Goal: Feedback & Contribution: Leave review/rating

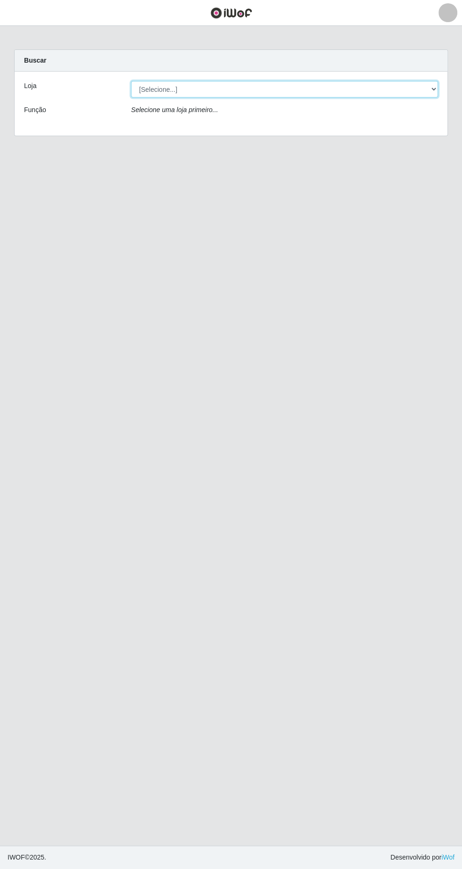
click at [166, 84] on select "[Selecione...] Extrabom - Loja 05 [GEOGRAPHIC_DATA]" at bounding box center [284, 89] width 307 height 16
select select "494"
click at [131, 81] on select "[Selecione...] Extrabom - Loja 05 [GEOGRAPHIC_DATA]" at bounding box center [284, 89] width 307 height 16
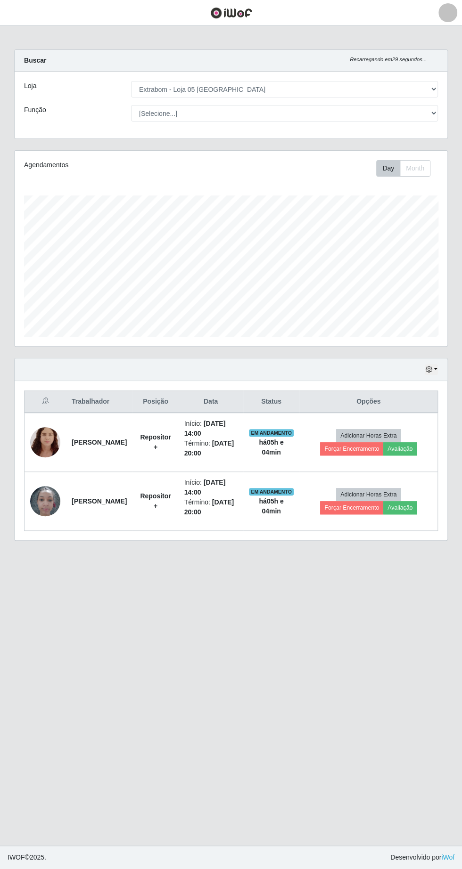
scroll to position [195, 432]
click at [400, 447] on button "Avaliação" at bounding box center [399, 448] width 33 height 13
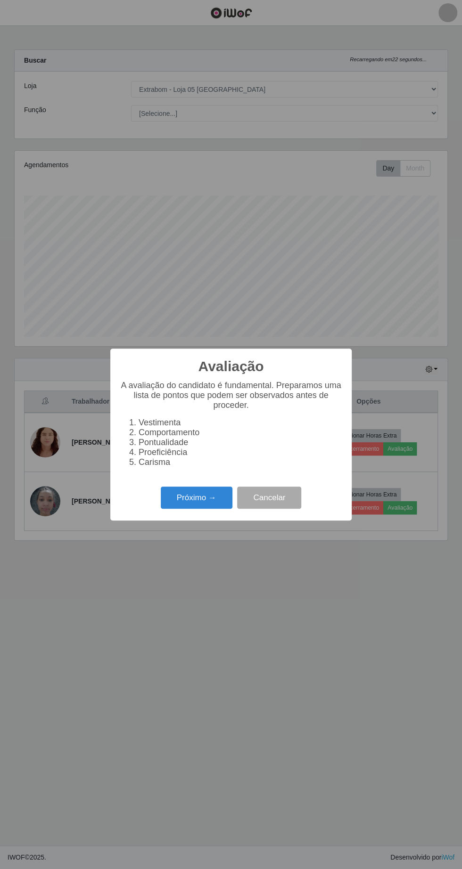
click at [181, 499] on button "Próximo →" at bounding box center [197, 498] width 72 height 22
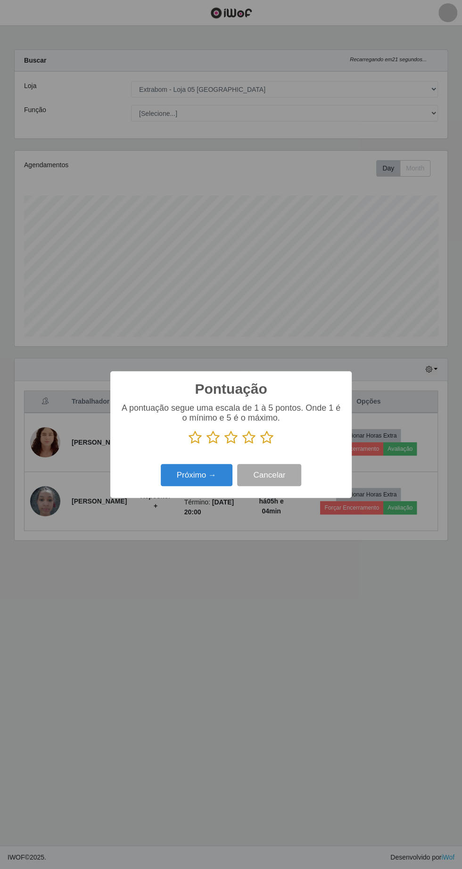
click at [197, 442] on icon at bounding box center [194, 438] width 13 height 14
click at [188, 445] on input "radio" at bounding box center [188, 445] width 0 height 0
click at [274, 472] on button "Cancelar" at bounding box center [269, 475] width 64 height 22
